Goal: Task Accomplishment & Management: Manage account settings

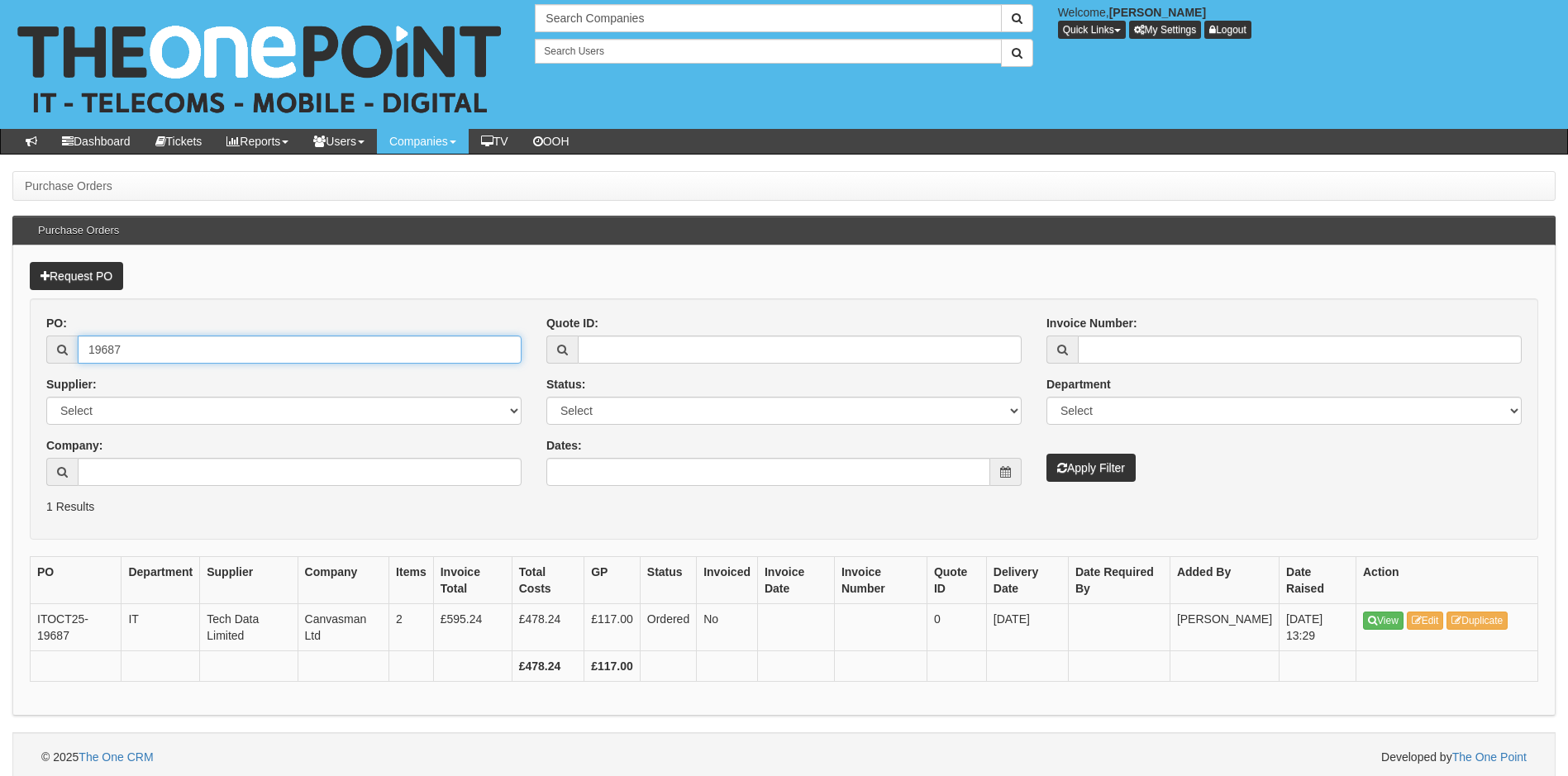
drag, startPoint x: 175, startPoint y: 339, endPoint x: 31, endPoint y: 330, distance: 144.3
click at [31, 330] on form "PO: 19687 Supplier: Select 123 REG.co.uk 1Password 3 4Gon AA Jones Electric Ltd…" at bounding box center [784, 419] width 1508 height 242
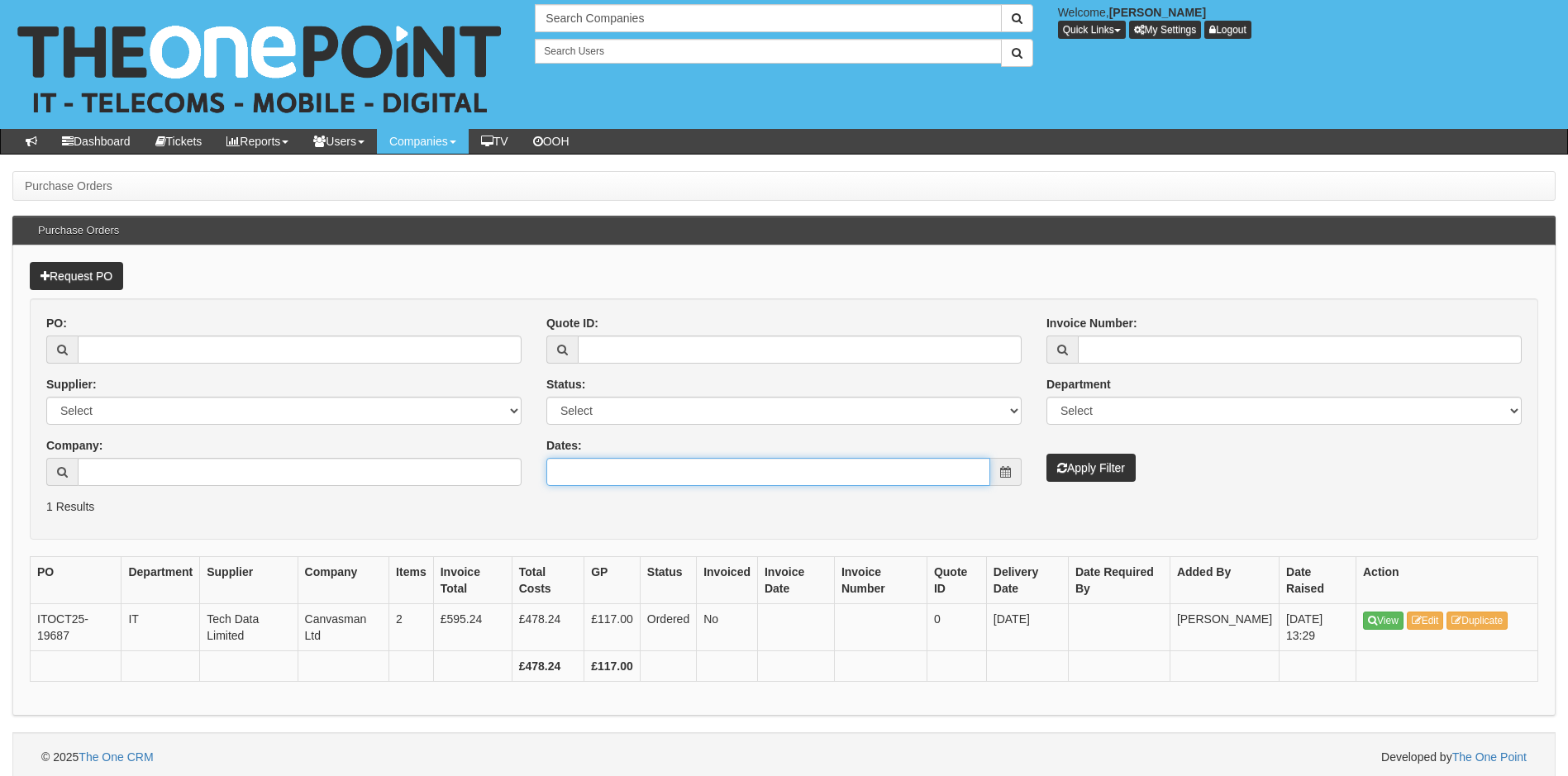
click at [690, 481] on input "Dates:" at bounding box center [768, 472] width 444 height 28
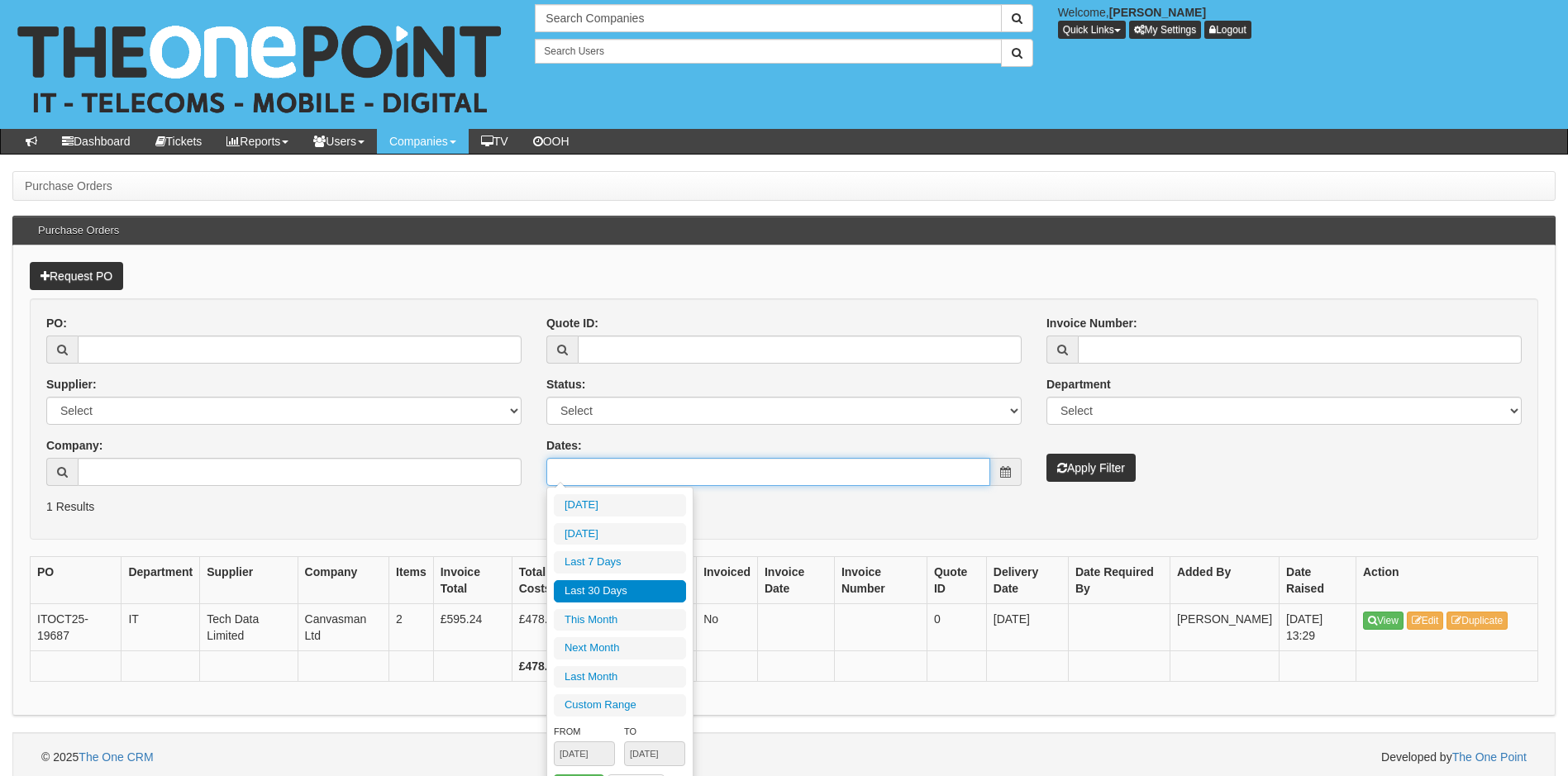
type input "2025-10-06"
type input "2025-10-01"
type input "[DATE]"
type input "2025-10-01"
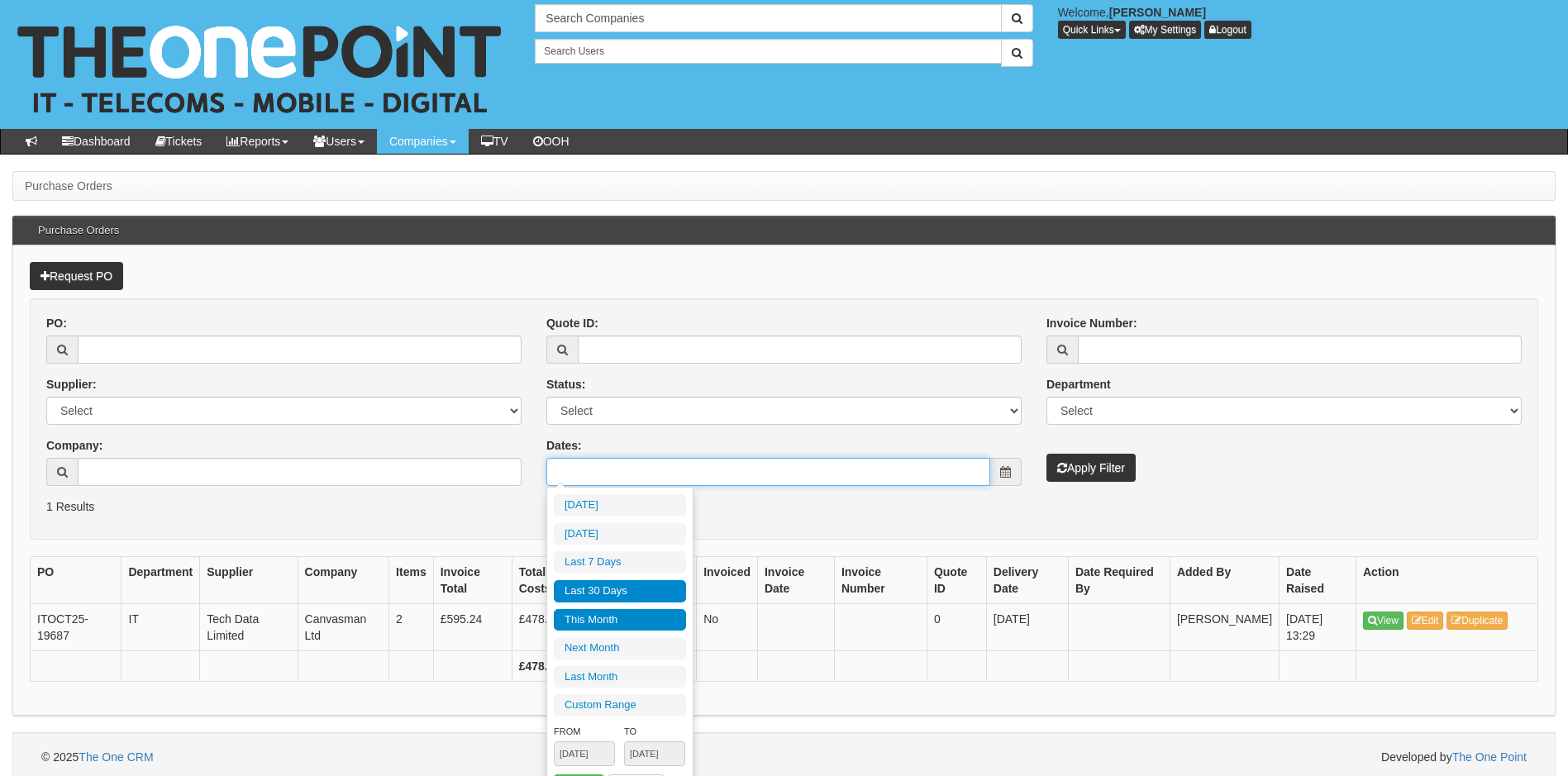
type input "2025-10-31"
type input "2025-09-08"
type input "[DATE]"
click at [625, 591] on li "Last 30 Days" at bounding box center [620, 591] width 132 height 23
type input "2025-09-08 - 2025-10-07"
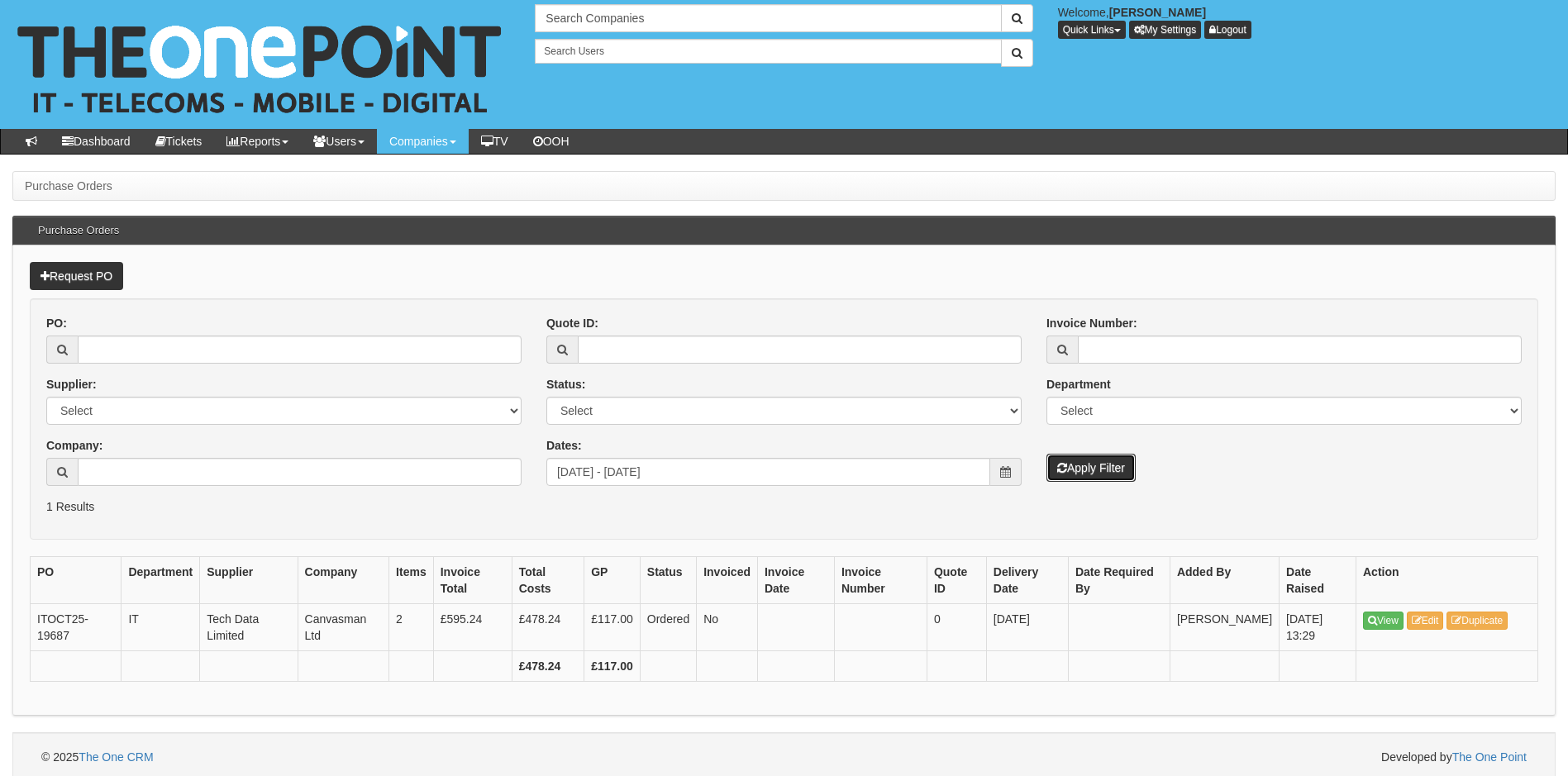
click at [1118, 463] on button "Apply Filter" at bounding box center [1091, 467] width 90 height 28
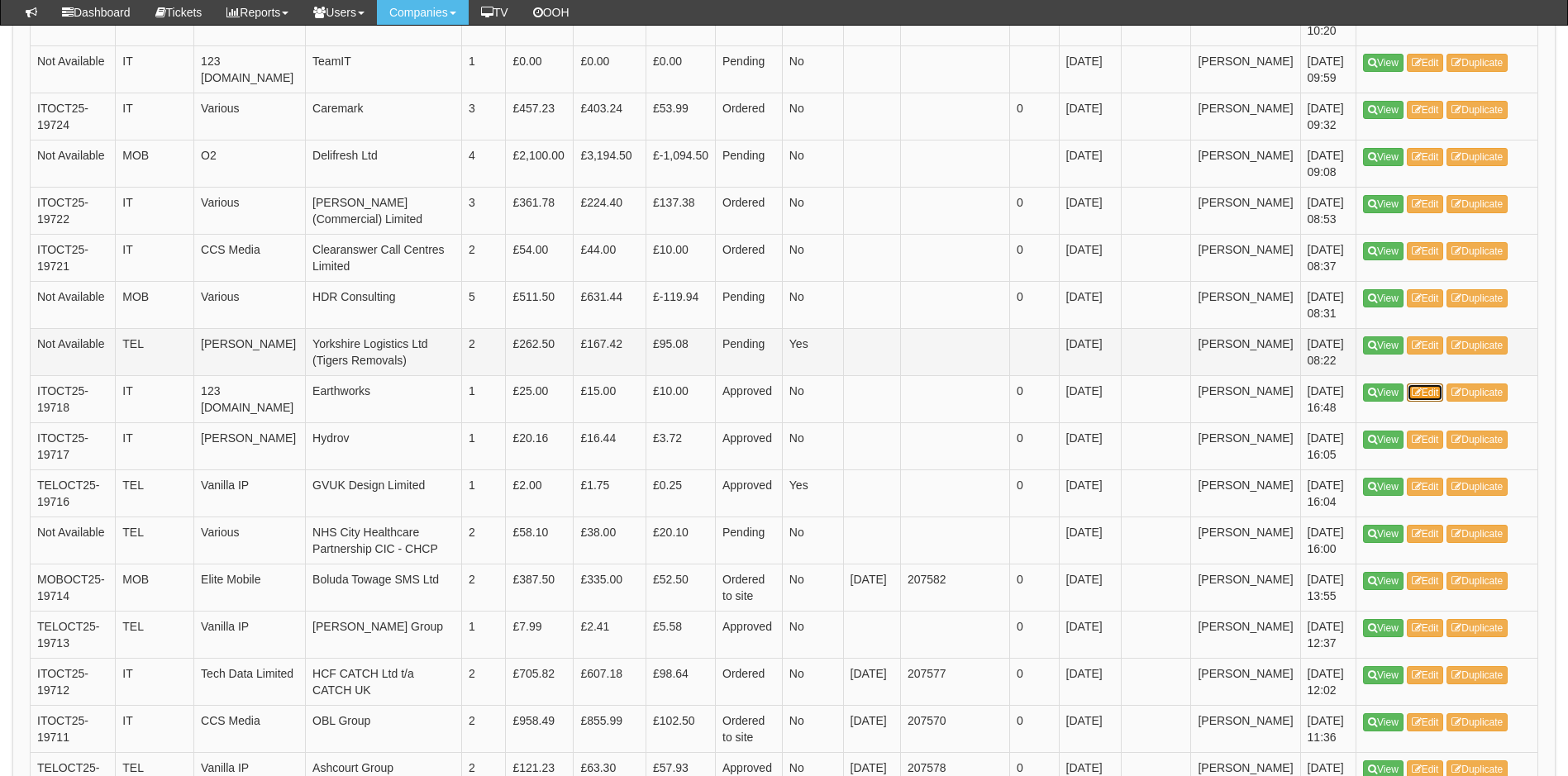
scroll to position [826, 0]
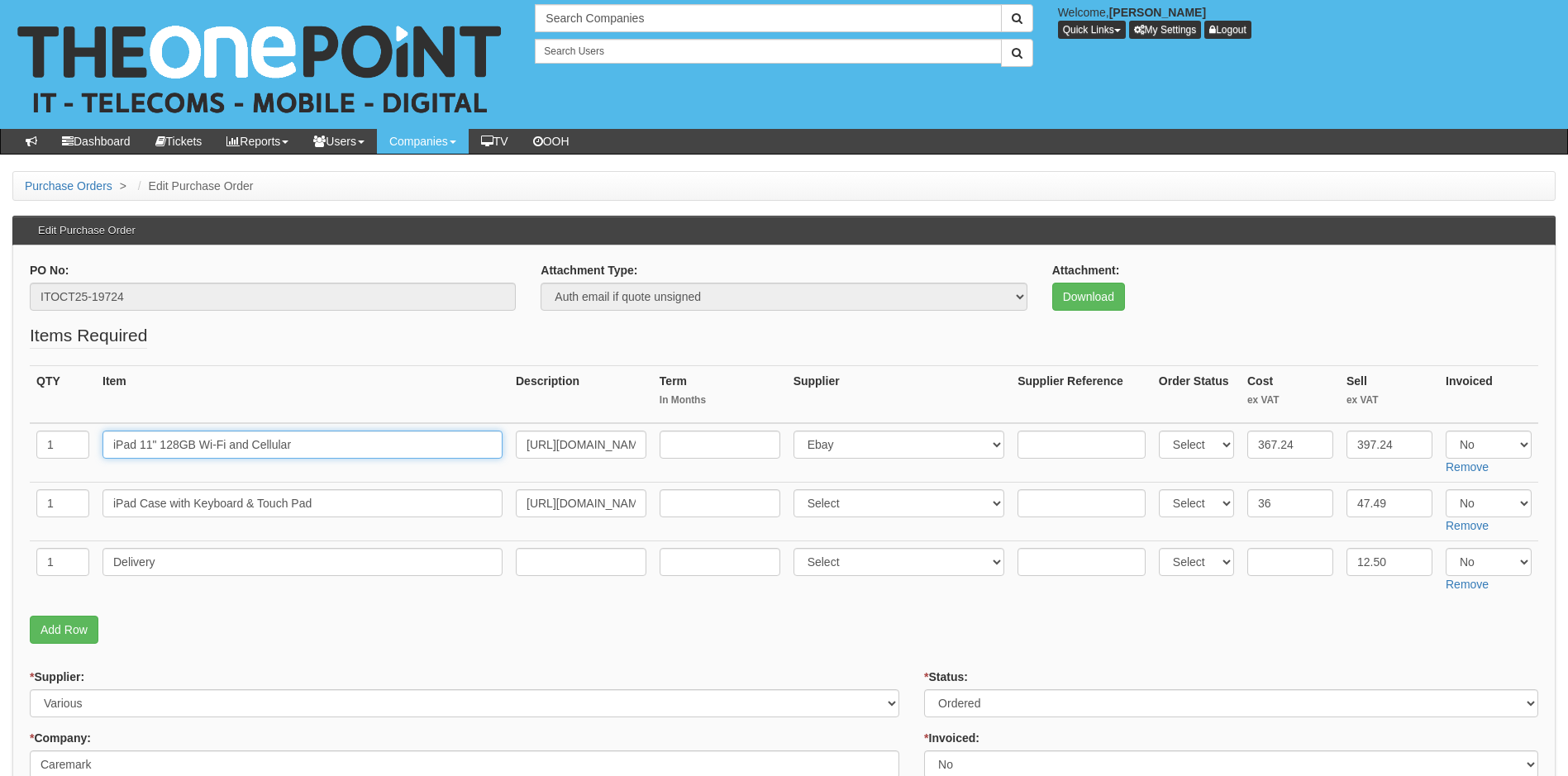
drag, startPoint x: 323, startPoint y: 444, endPoint x: 78, endPoint y: 479, distance: 247.5
click at [78, 479] on tr "1 iPad 11" 128GB Wi-Fi and Cellular [URL][DOMAIN_NAME] Select 123 [DOMAIN_NAME]…" at bounding box center [784, 452] width 1508 height 59
drag, startPoint x: 336, startPoint y: 493, endPoint x: 43, endPoint y: 511, distance: 293.6
click at [43, 511] on tr "1 iPad Case with Keyboard & Touch Pad [URL][DOMAIN_NAME] Select 123 [DOMAIN_NAM…" at bounding box center [784, 512] width 1508 height 59
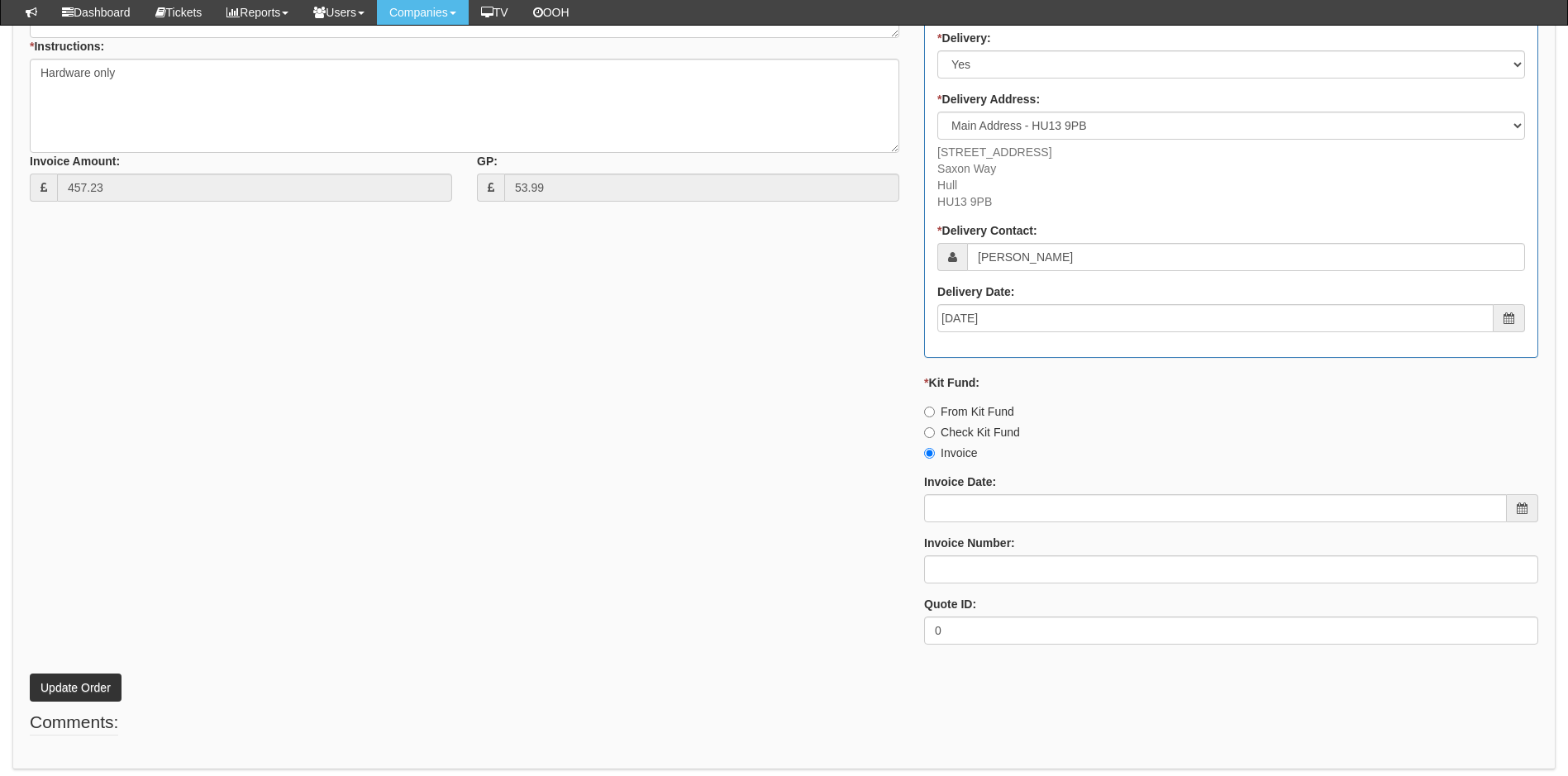
scroll to position [826, 0]
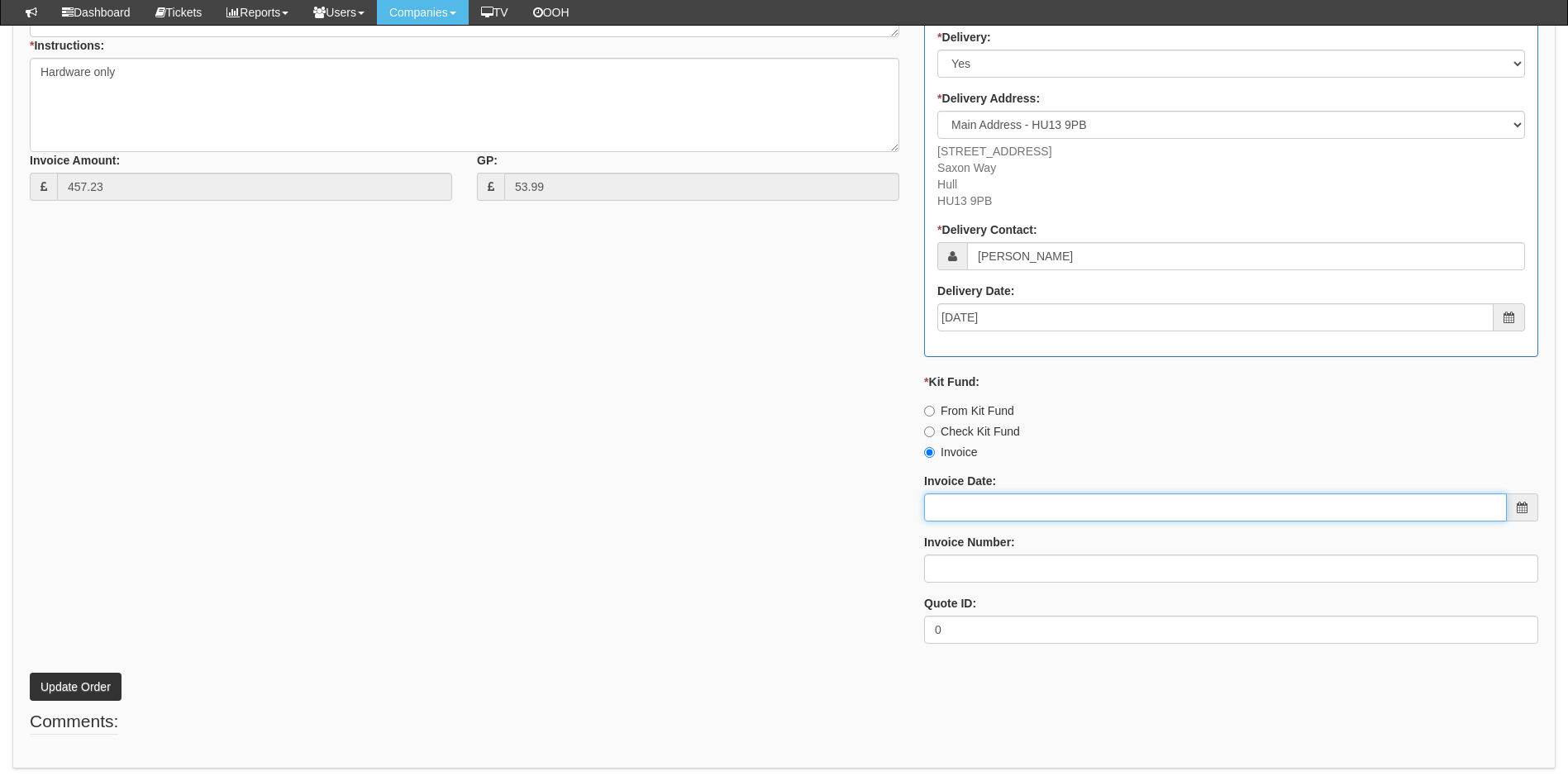
click at [1070, 498] on input "Invoice Date:" at bounding box center [1215, 507] width 583 height 28
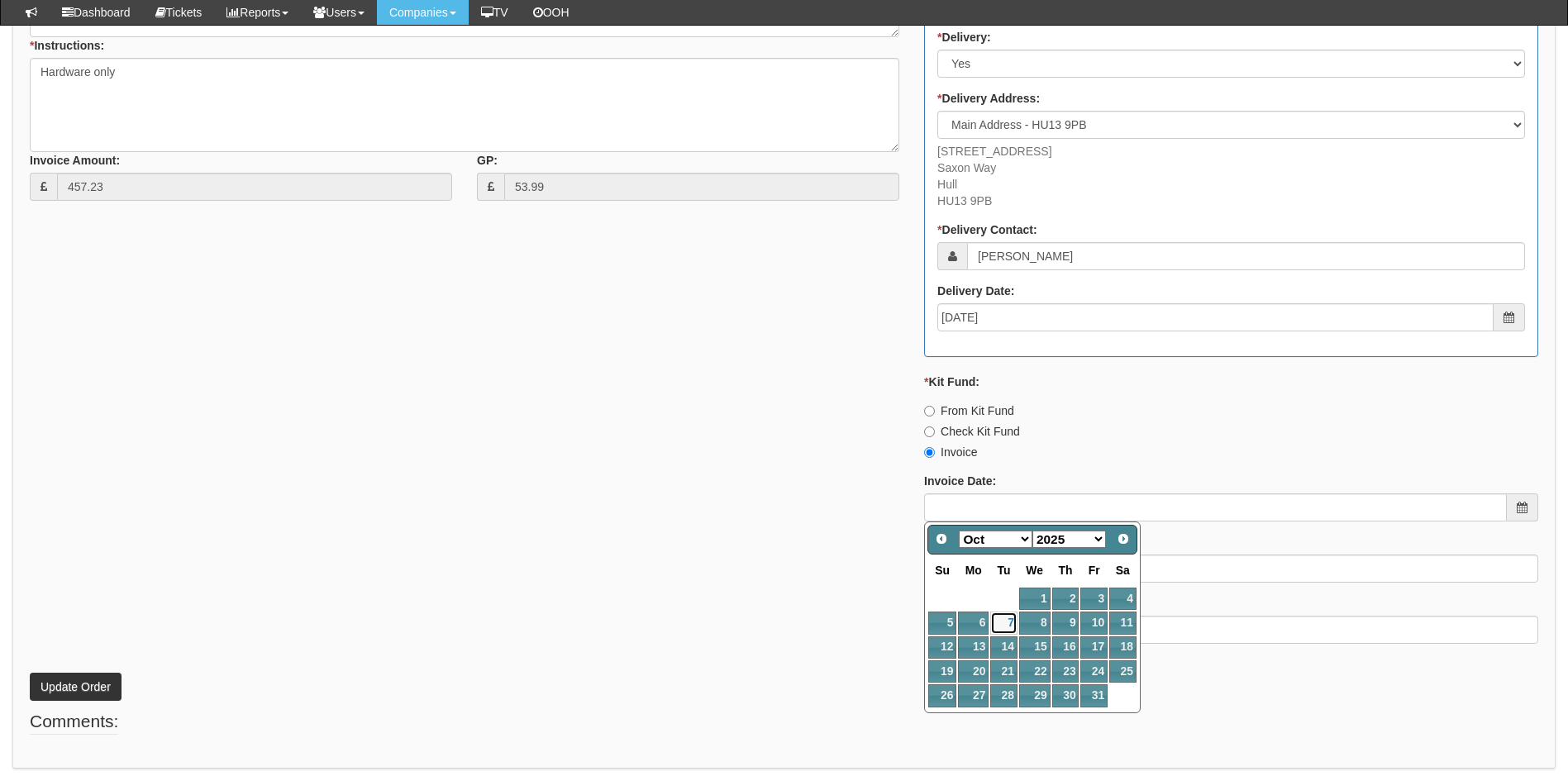
click at [1008, 615] on link "7" at bounding box center [1003, 623] width 26 height 23
type input "[DATE]"
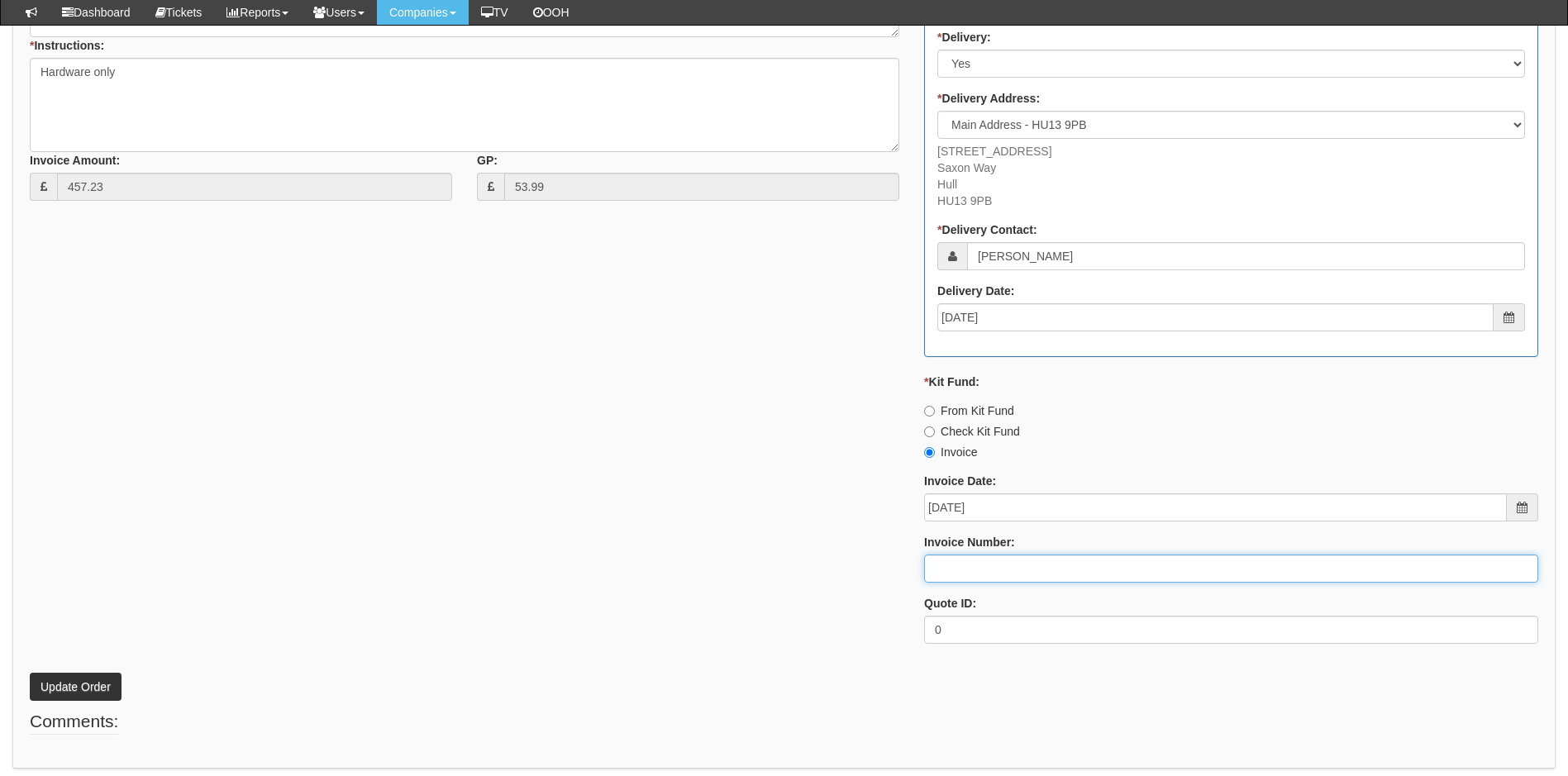
click at [980, 565] on input "Invoice Number:" at bounding box center [1231, 568] width 614 height 28
type input "207635"
click at [90, 679] on button "Update Order" at bounding box center [76, 686] width 92 height 28
